Goal: Task Accomplishment & Management: Manage account settings

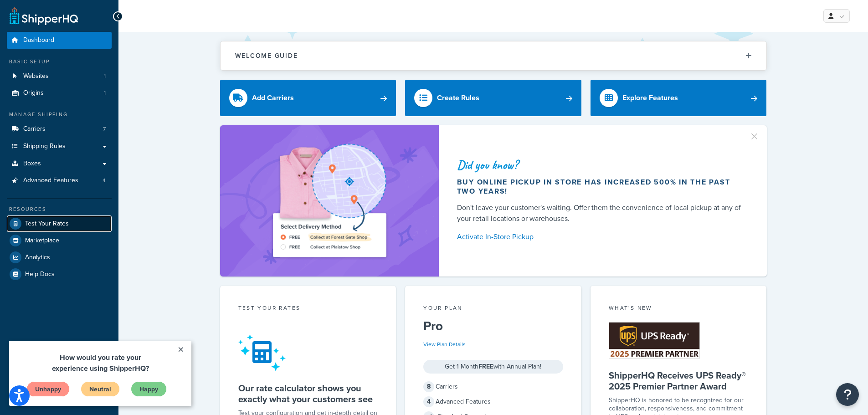
click at [49, 222] on span "Test Your Rates" at bounding box center [47, 224] width 44 height 8
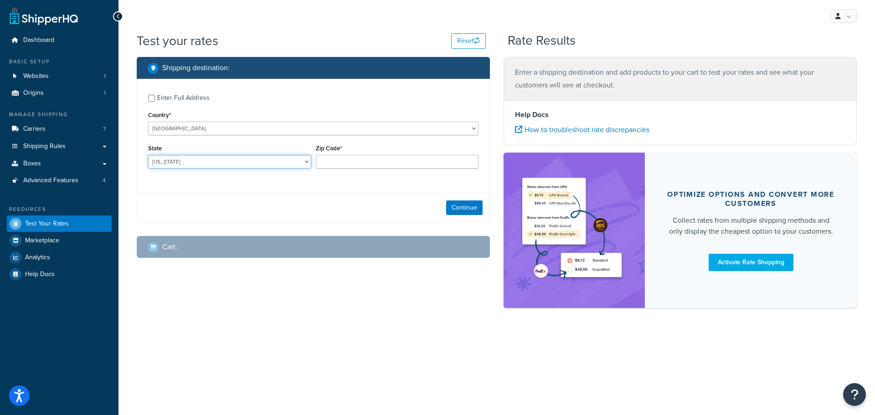
click at [228, 164] on select "Alabama Alaska American Samoa Arizona Arkansas Armed Forces Americas Armed Forc…" at bounding box center [229, 162] width 163 height 14
select select "MA"
click at [148, 155] on select "Alabama Alaska American Samoa Arizona Arkansas Armed Forces Americas Armed Forc…" at bounding box center [229, 162] width 163 height 14
click at [368, 160] on input "Zip Code*" at bounding box center [397, 162] width 163 height 14
type input "01970"
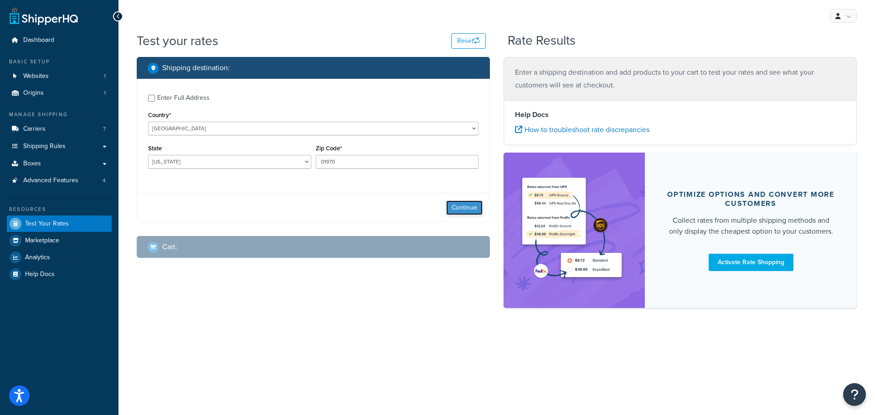
click at [467, 205] on button "Continue" at bounding box center [464, 207] width 36 height 15
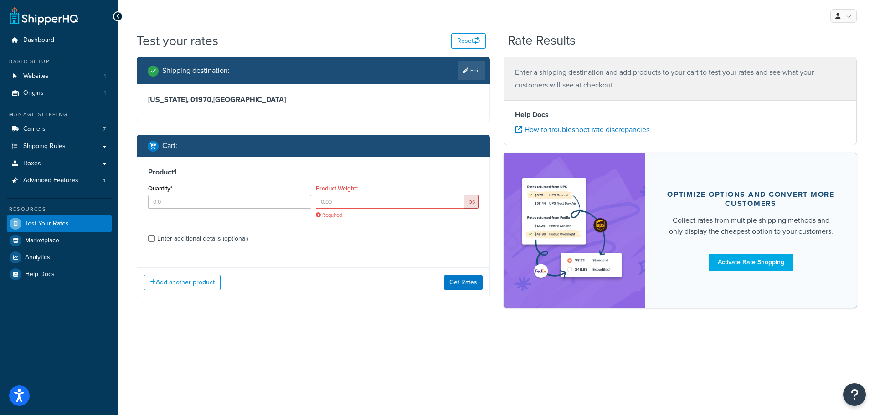
drag, startPoint x: 455, startPoint y: 206, endPoint x: 357, endPoint y: 251, distance: 107.6
click at [357, 251] on div "Product 1 Quantity* Product Weight* lbs Required Enter additional details (opti…" at bounding box center [313, 227] width 353 height 140
click at [387, 194] on div "Product Weight* lbs Required" at bounding box center [397, 200] width 163 height 36
click at [372, 208] on input "Product Weight*" at bounding box center [390, 202] width 149 height 14
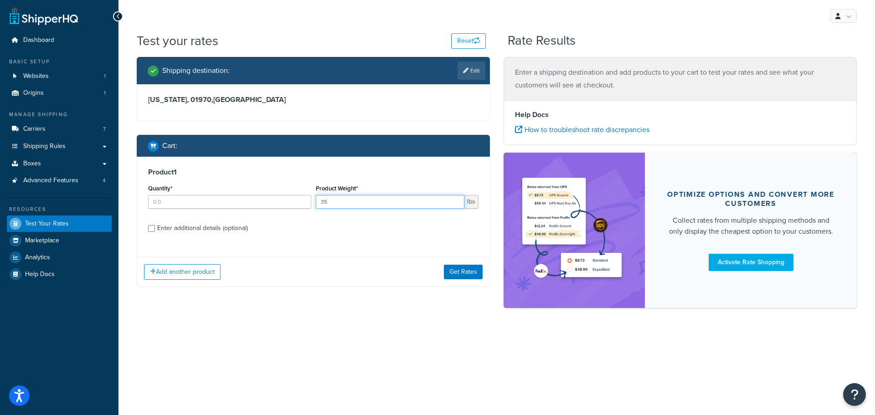
type input "35"
click at [226, 229] on div "Enter additional details (optional)" at bounding box center [202, 228] width 91 height 13
click at [155, 229] on input "Enter additional details (optional)" at bounding box center [151, 228] width 7 height 7
checkbox input "true"
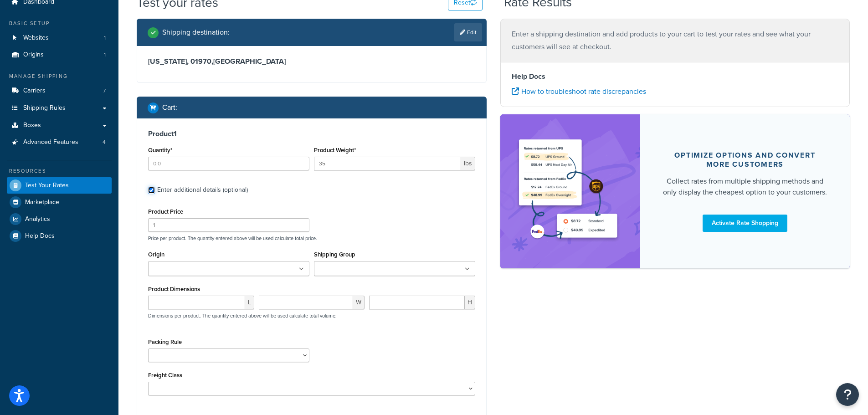
scroll to position [39, 0]
click at [220, 268] on input "Origin" at bounding box center [191, 269] width 81 height 10
click at [348, 275] on ul at bounding box center [394, 268] width 161 height 15
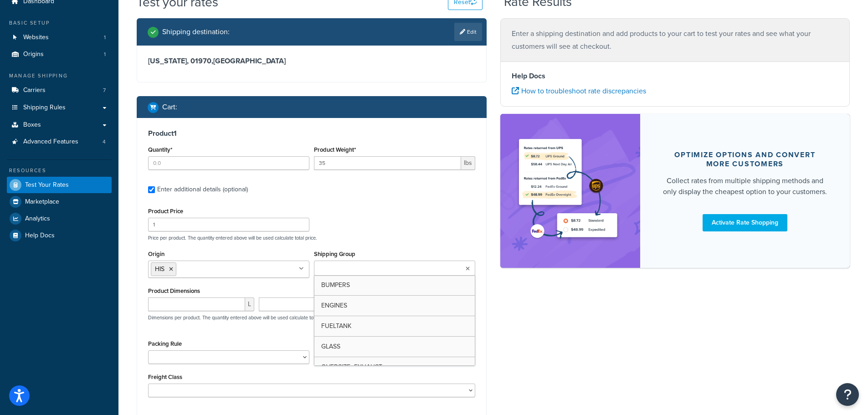
click at [348, 275] on ul at bounding box center [394, 268] width 161 height 15
click at [518, 336] on div "Shipping destination : Edit Massachusetts, 01970 , United States Cart : Product…" at bounding box center [493, 241] width 727 height 447
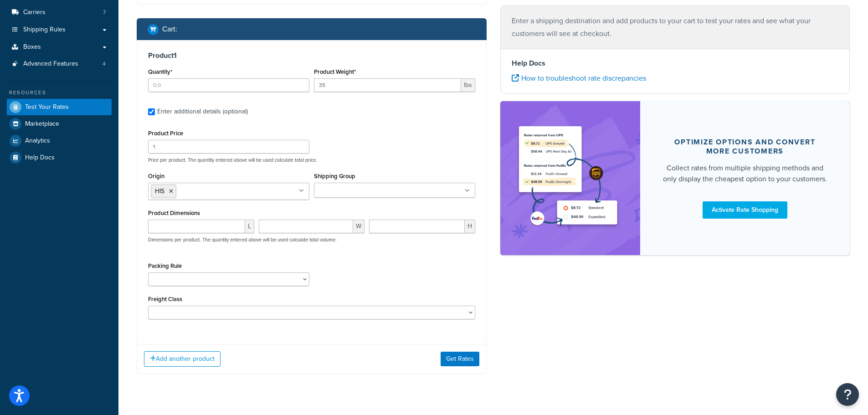
scroll to position [130, 0]
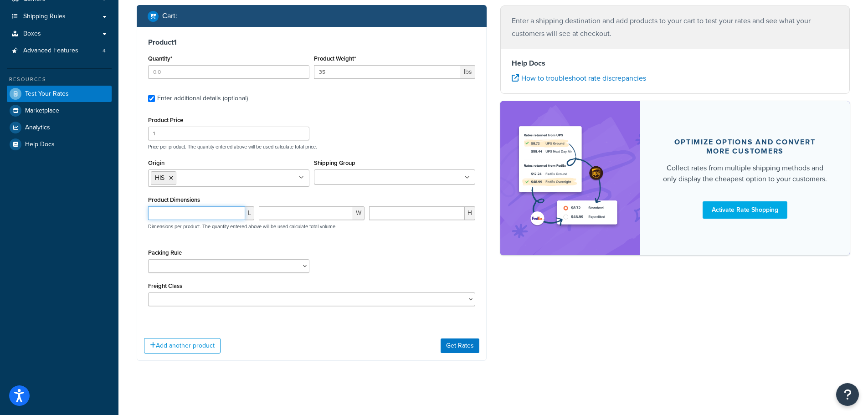
click at [201, 215] on input "number" at bounding box center [196, 213] width 97 height 14
click at [183, 208] on input "number" at bounding box center [196, 213] width 97 height 14
click at [188, 215] on input "number" at bounding box center [196, 213] width 97 height 14
type input "72"
type input "12"
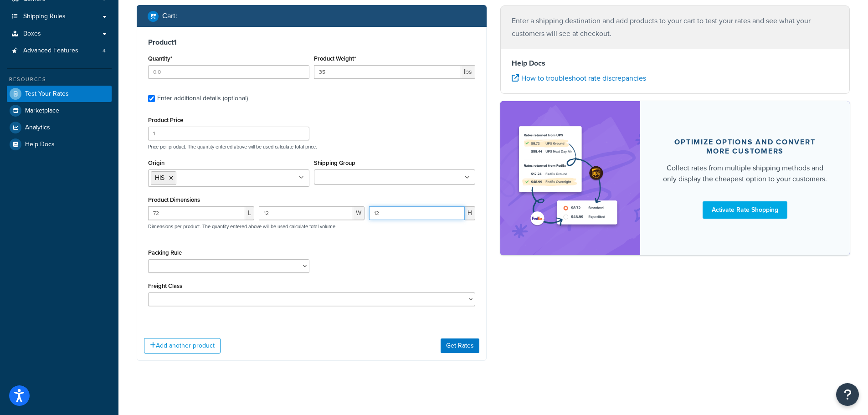
type input "12"
click at [465, 349] on button "Get Rates" at bounding box center [460, 345] width 39 height 15
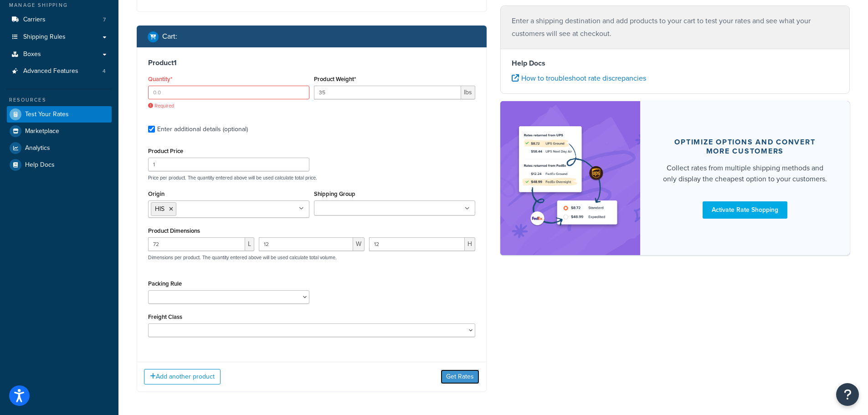
scroll to position [84, 0]
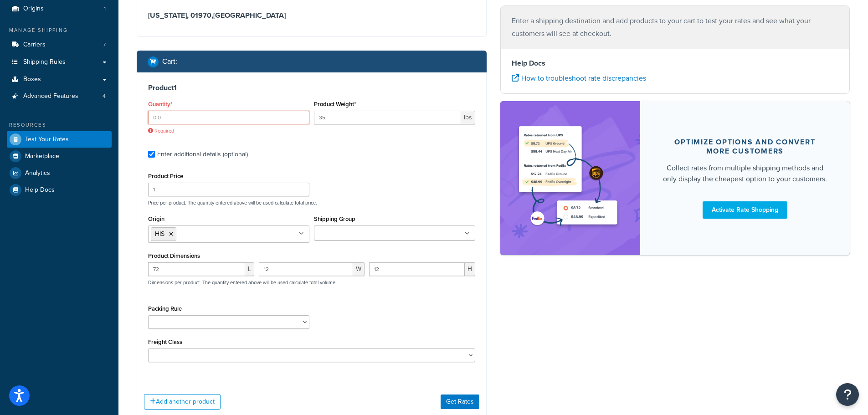
click at [244, 118] on input "Quantity*" at bounding box center [228, 118] width 161 height 14
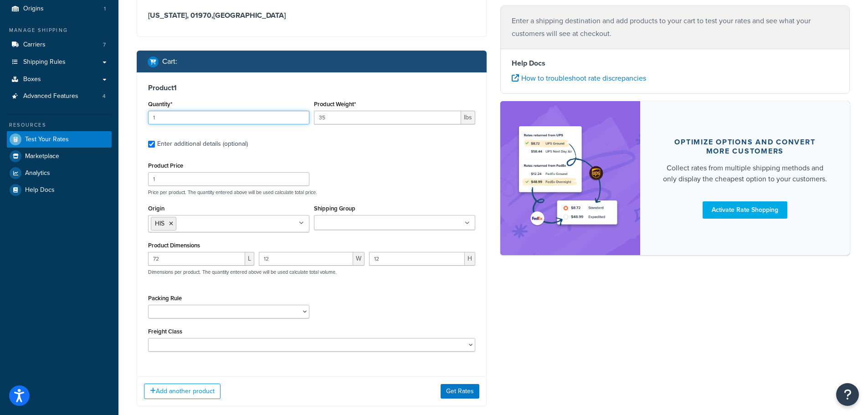
type input "1"
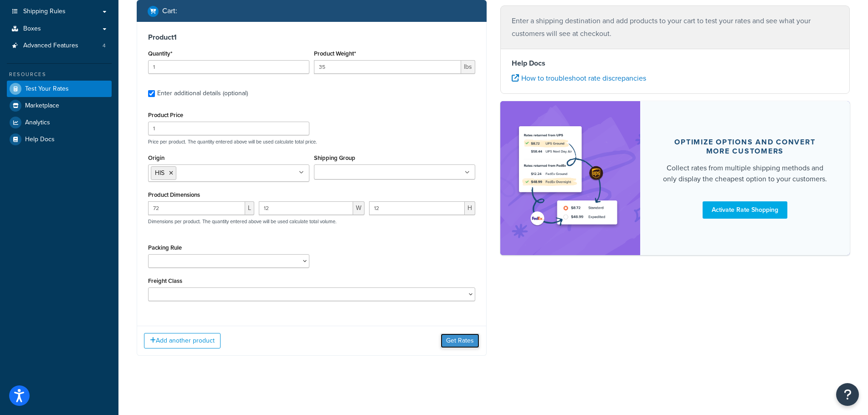
click at [466, 340] on button "Get Rates" at bounding box center [460, 340] width 39 height 15
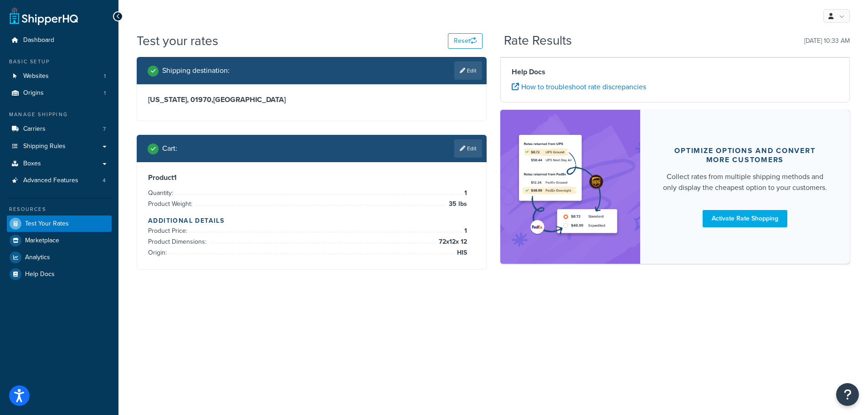
scroll to position [0, 0]
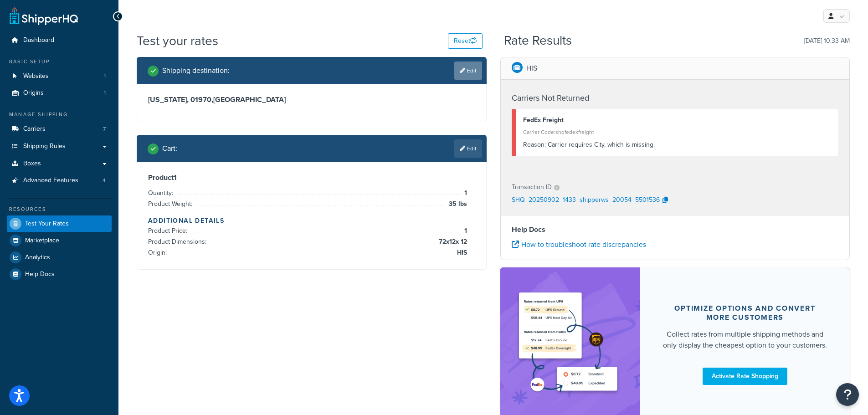
click at [467, 72] on link "Edit" at bounding box center [468, 71] width 28 height 18
select select "MA"
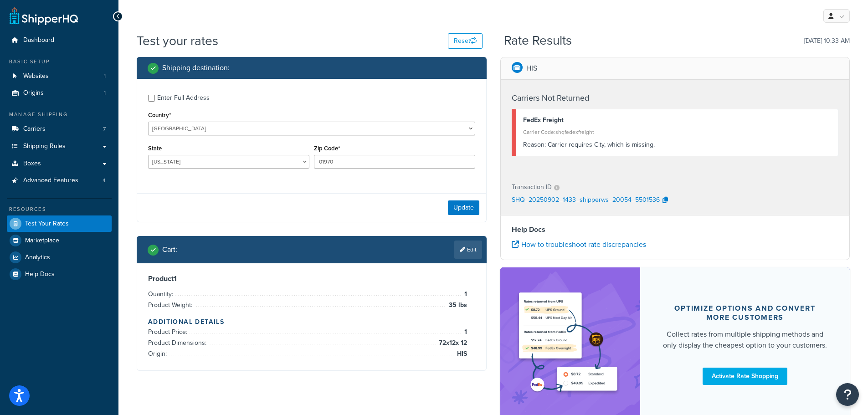
click at [175, 95] on div "Enter Full Address" at bounding box center [183, 98] width 52 height 13
click at [155, 95] on input "Enter Full Address" at bounding box center [151, 98] width 7 height 7
checkbox input "true"
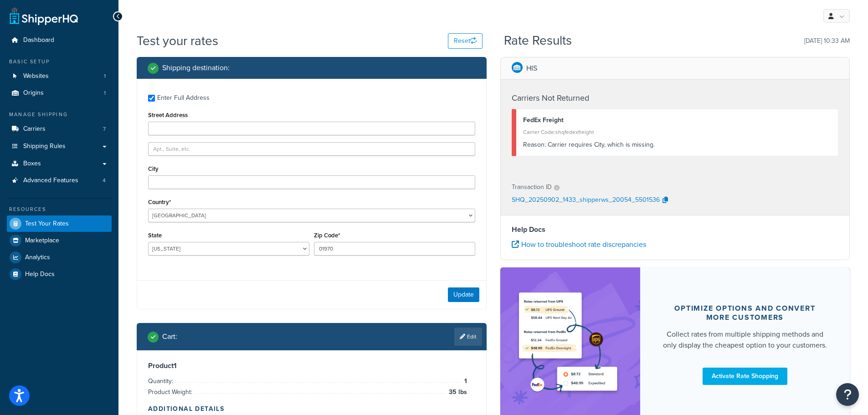
click at [177, 190] on div "Enter Full Address Street Address City Country* United States United Kingdom Af…" at bounding box center [311, 176] width 349 height 195
click at [178, 179] on input "City" at bounding box center [311, 182] width 327 height 14
type input "salem"
click at [468, 292] on button "Update" at bounding box center [463, 294] width 31 height 15
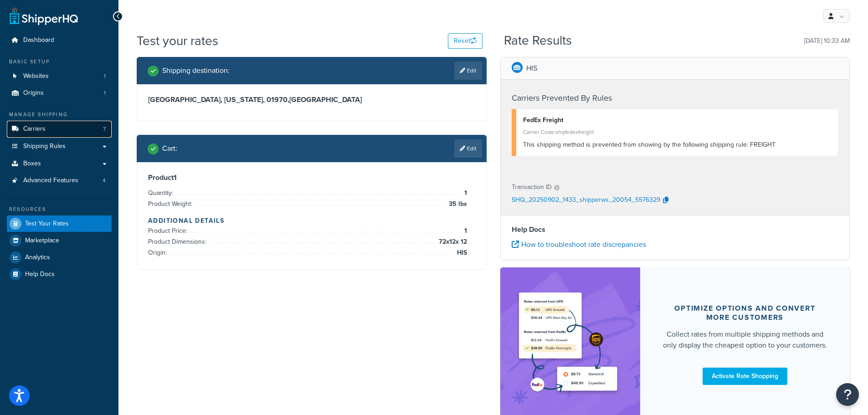
click at [46, 133] on link "Carriers 7" at bounding box center [59, 129] width 105 height 17
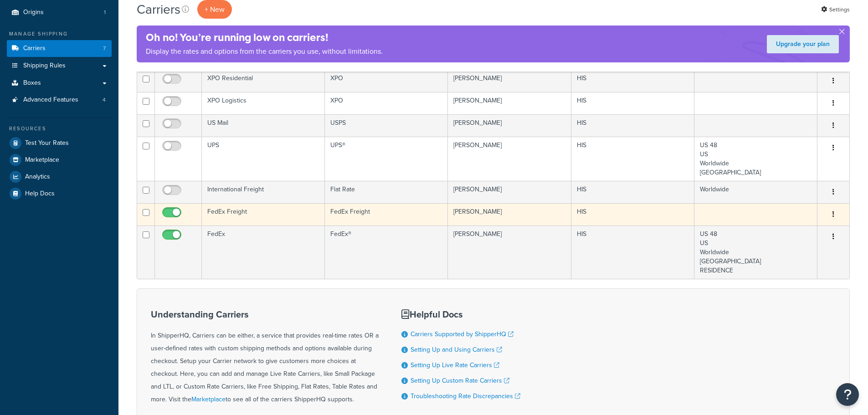
scroll to position [91, 0]
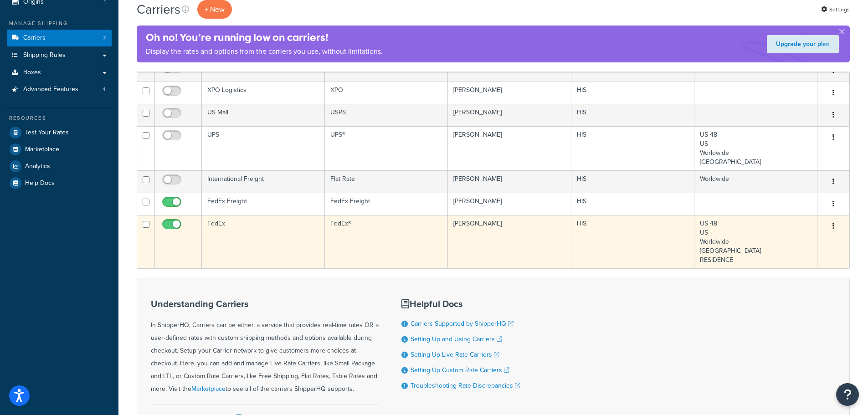
click at [830, 223] on button "button" at bounding box center [833, 226] width 13 height 15
click at [811, 242] on link "Edit" at bounding box center [796, 244] width 72 height 19
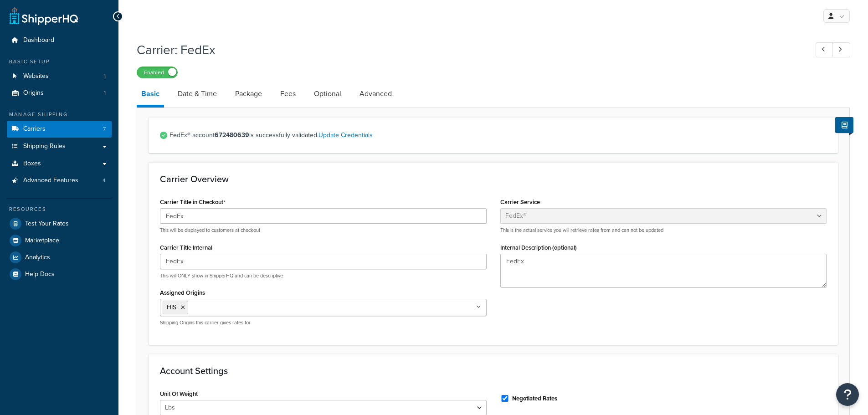
select select "fedEx"
select select "REGULAR_PICKUP"
select select "YOUR_PACKAGING"
click at [242, 94] on link "Package" at bounding box center [249, 94] width 36 height 22
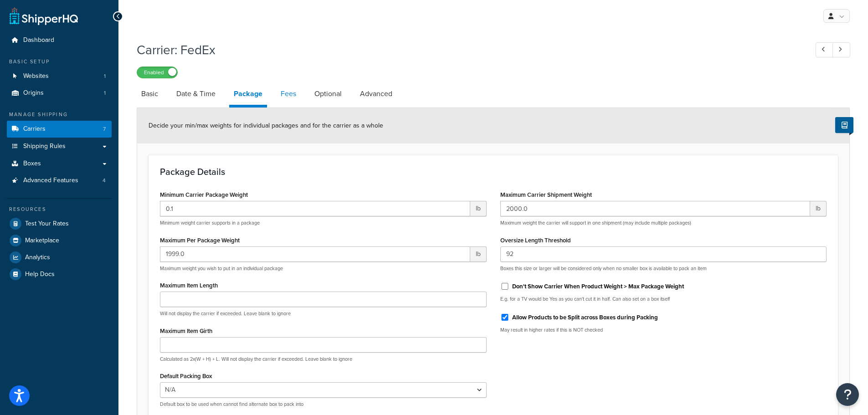
click at [287, 92] on link "Fees" at bounding box center [288, 94] width 25 height 22
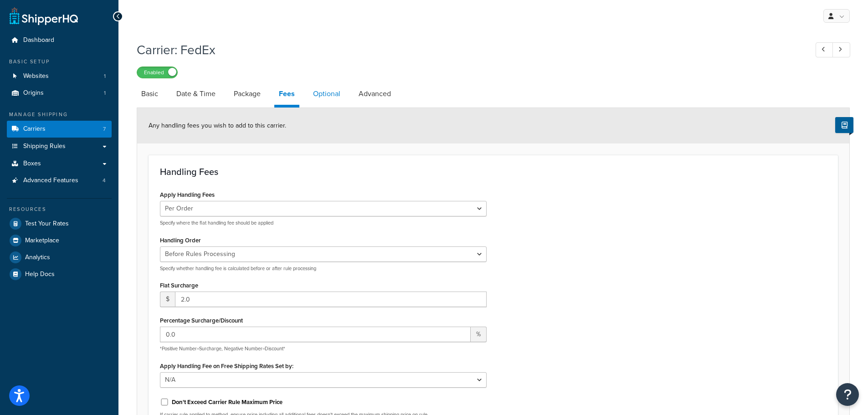
click at [333, 96] on link "Optional" at bounding box center [326, 94] width 36 height 22
select select "residential"
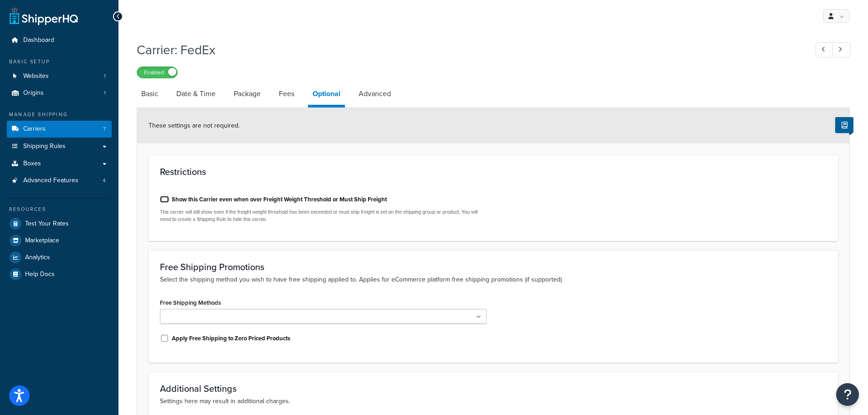
click at [165, 199] on input "Show this Carrier even when over Freight Weight Threshold or Must Ship Freight" at bounding box center [164, 199] width 9 height 7
checkbox input "true"
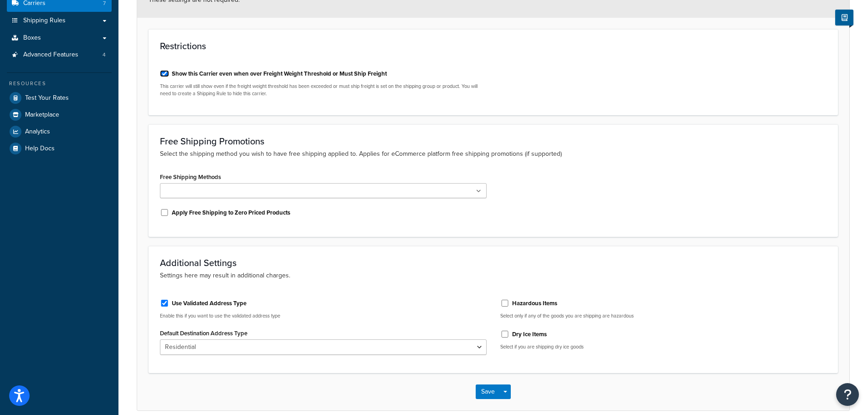
scroll to position [167, 0]
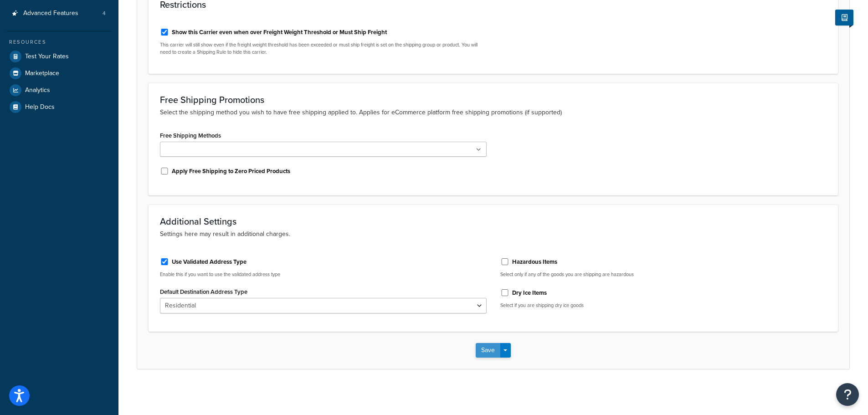
click at [484, 346] on button "Save" at bounding box center [488, 350] width 25 height 15
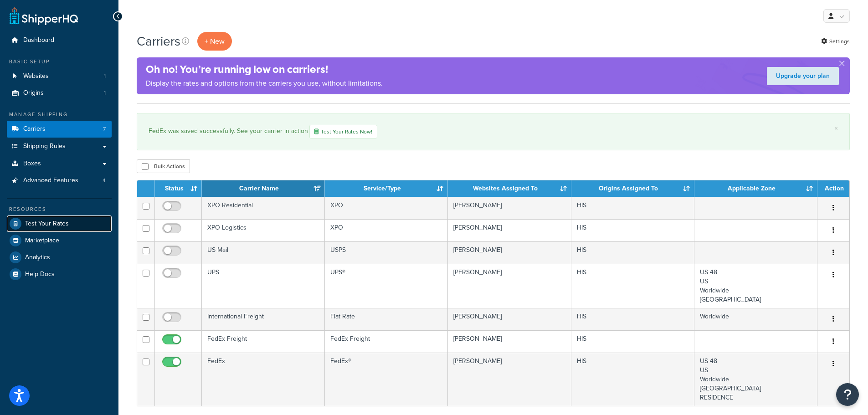
click at [62, 226] on span "Test Your Rates" at bounding box center [47, 224] width 44 height 8
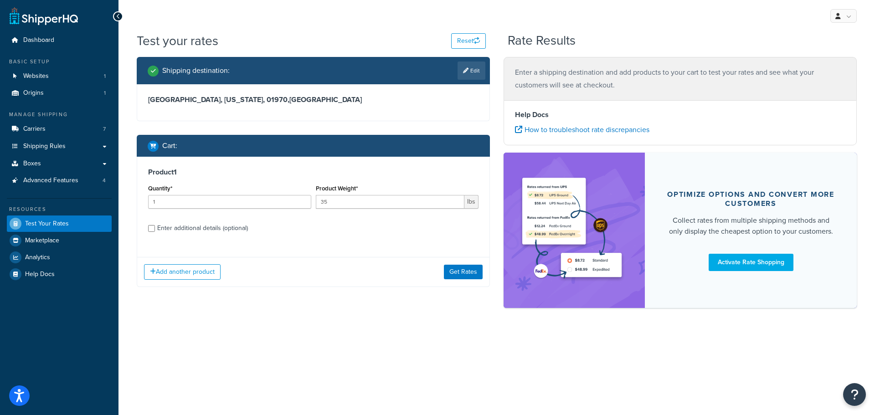
click at [191, 233] on div "Enter additional details (optional)" at bounding box center [202, 228] width 91 height 13
click at [155, 232] on input "Enter additional details (optional)" at bounding box center [151, 228] width 7 height 7
checkbox input "true"
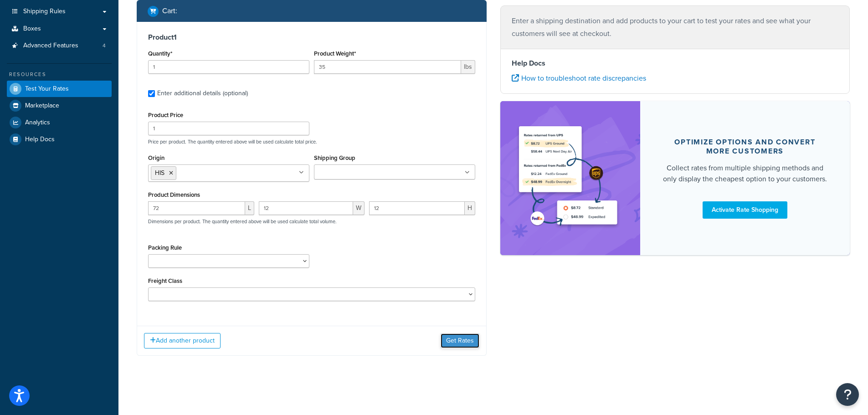
click at [458, 341] on button "Get Rates" at bounding box center [460, 340] width 39 height 15
